Goal: Navigation & Orientation: Find specific page/section

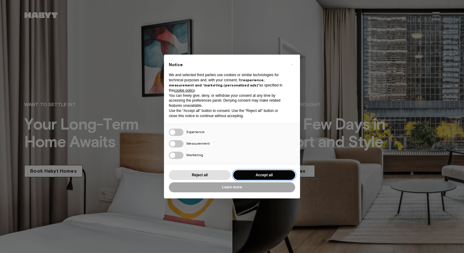
click at [252, 174] on button "Accept all" at bounding box center [264, 175] width 62 height 10
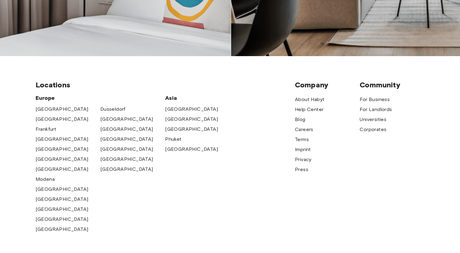
scroll to position [213, 0]
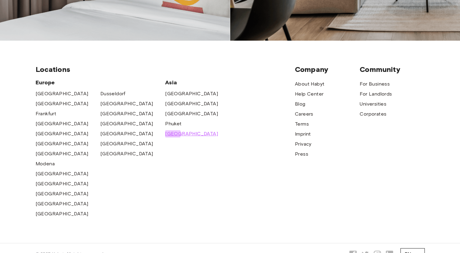
click at [172, 135] on span "[GEOGRAPHIC_DATA]" at bounding box center [191, 133] width 53 height 7
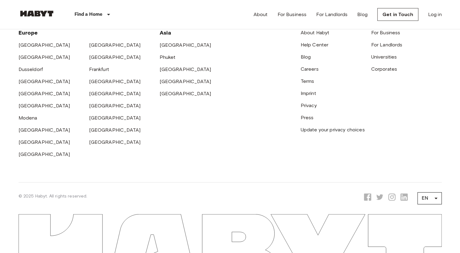
scroll to position [1621, 0]
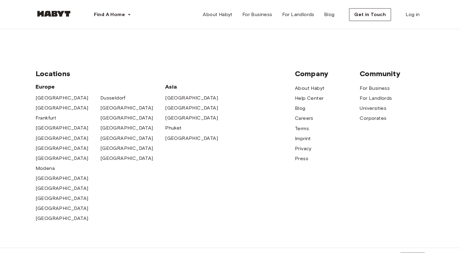
scroll to position [456, 0]
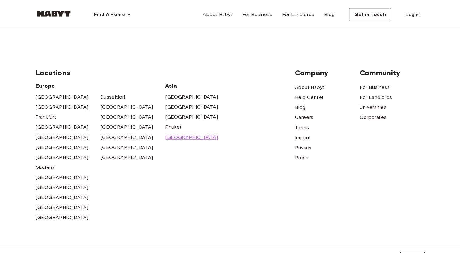
click at [173, 139] on span "[GEOGRAPHIC_DATA]" at bounding box center [191, 137] width 53 height 7
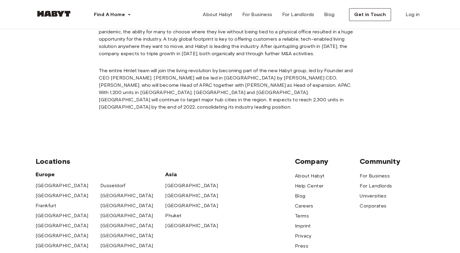
scroll to position [668, 0]
